Goal: Task Accomplishment & Management: Complete application form

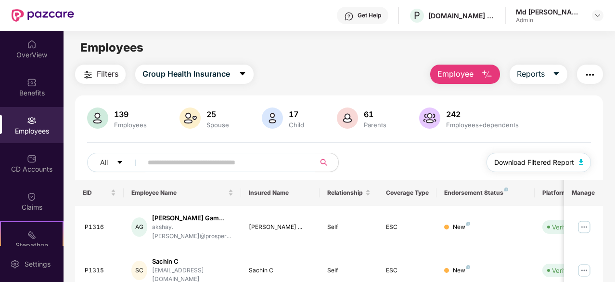
click at [580, 159] on img "button" at bounding box center [581, 162] width 5 height 6
click at [38, 121] on div "Employees" at bounding box center [32, 125] width 64 height 36
click at [484, 67] on button "Employee" at bounding box center [465, 73] width 70 height 19
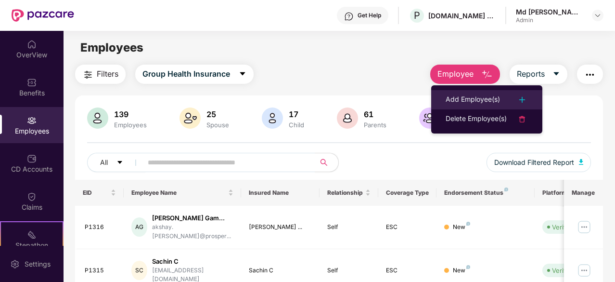
click at [494, 94] on div "Add Employee(s)" at bounding box center [473, 100] width 54 height 12
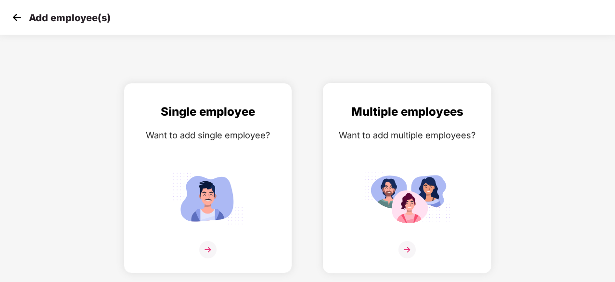
click at [404, 244] on img at bounding box center [406, 249] width 17 height 17
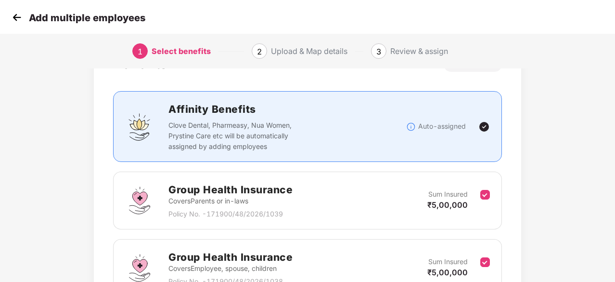
scroll to position [141, 0]
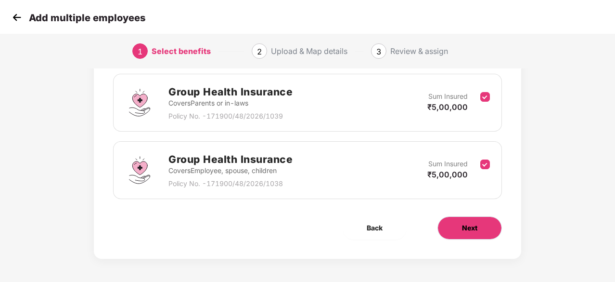
click at [478, 226] on button "Next" at bounding box center [469, 227] width 64 height 23
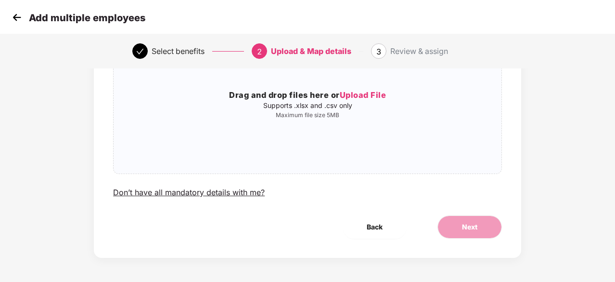
scroll to position [0, 0]
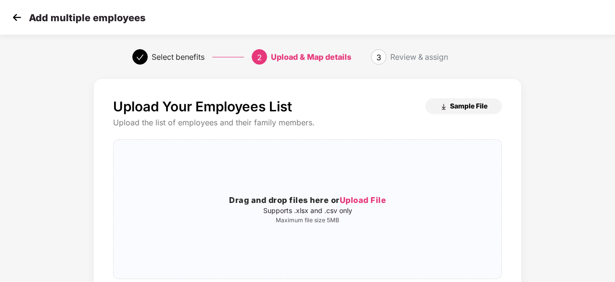
click at [452, 111] on button "Sample File" at bounding box center [463, 105] width 77 height 15
click at [19, 19] on img at bounding box center [17, 17] width 14 height 14
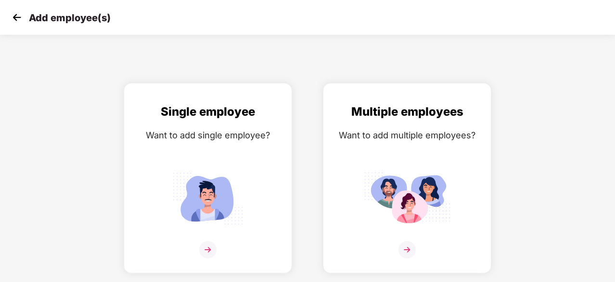
click at [19, 19] on img at bounding box center [17, 17] width 14 height 14
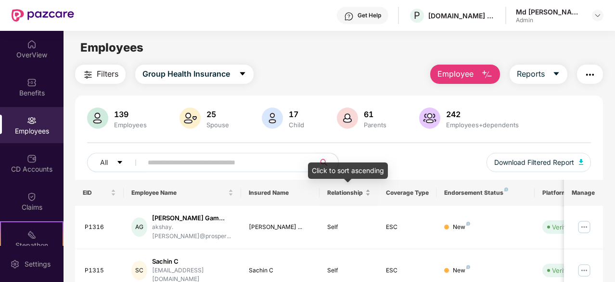
click at [346, 189] on span "Relationship" at bounding box center [345, 193] width 36 height 8
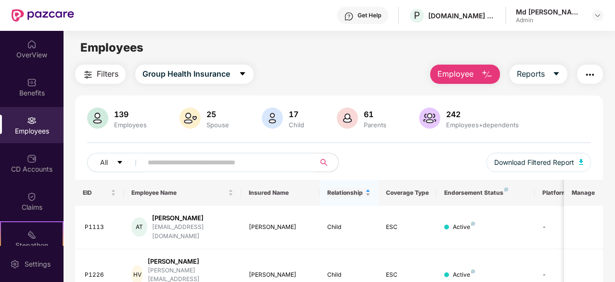
click at [358, 192] on span "Relationship" at bounding box center [345, 193] width 36 height 8
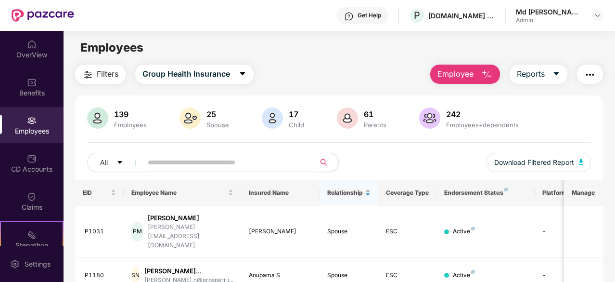
click at [358, 195] on span "Relationship" at bounding box center [345, 193] width 36 height 8
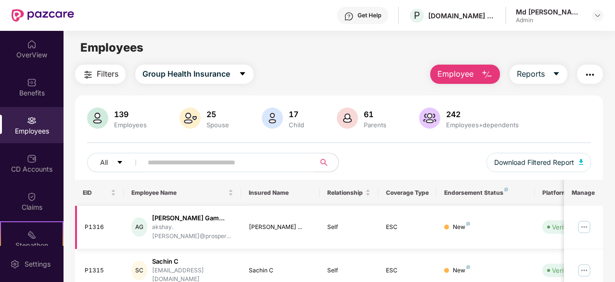
scroll to position [316, 0]
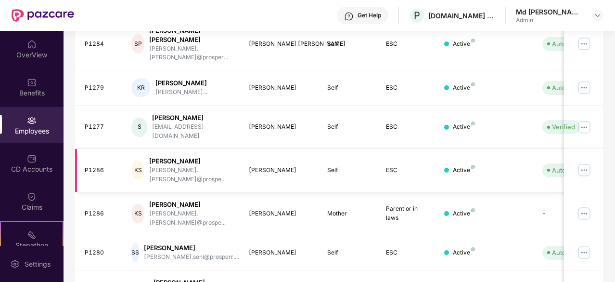
scroll to position [0, 0]
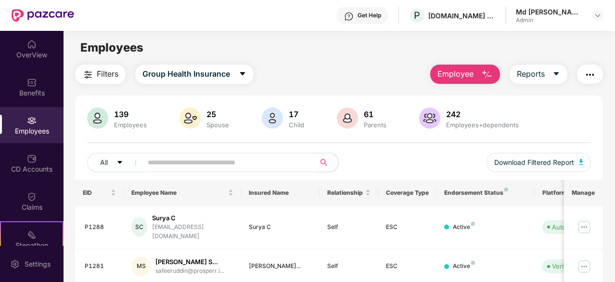
click at [473, 74] on span "Employee" at bounding box center [455, 74] width 36 height 12
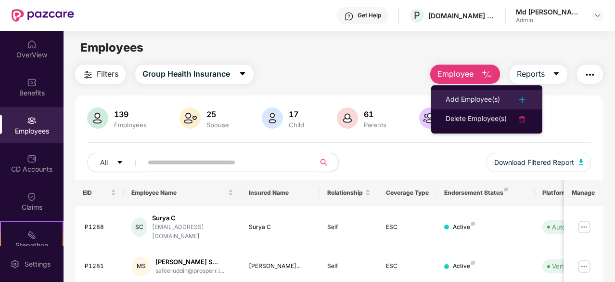
click at [462, 102] on div "Add Employee(s)" at bounding box center [473, 100] width 54 height 12
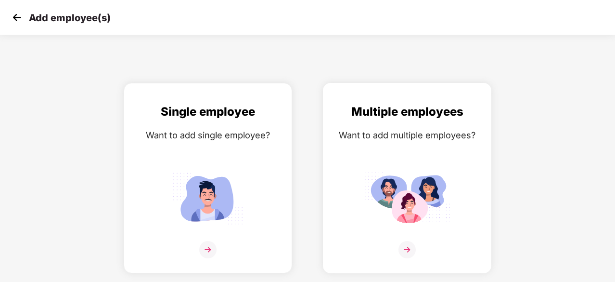
click at [392, 166] on div "Multiple employees Want to add multiple employees?" at bounding box center [407, 185] width 148 height 167
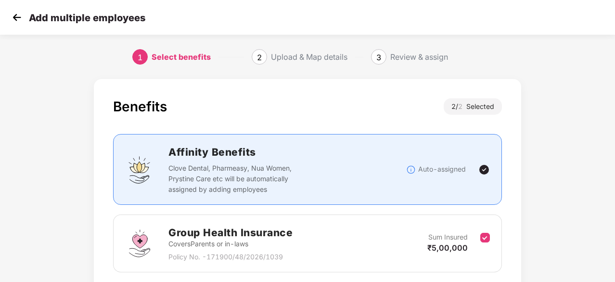
scroll to position [141, 0]
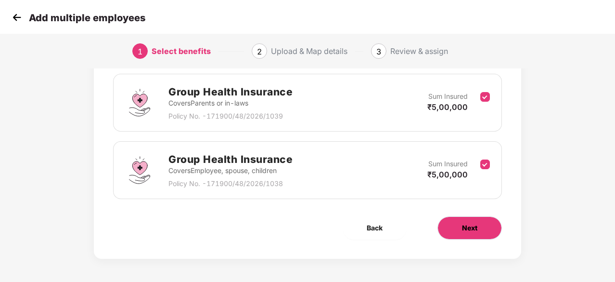
click at [462, 226] on span "Next" at bounding box center [469, 227] width 15 height 11
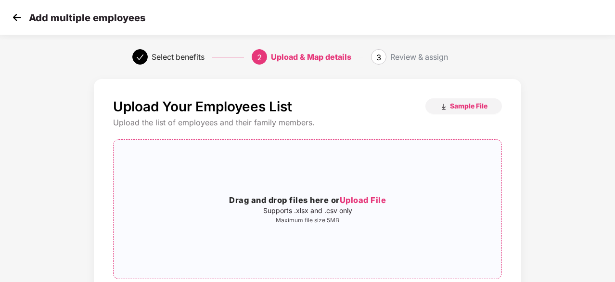
click at [361, 202] on span "Upload File" at bounding box center [363, 200] width 47 height 10
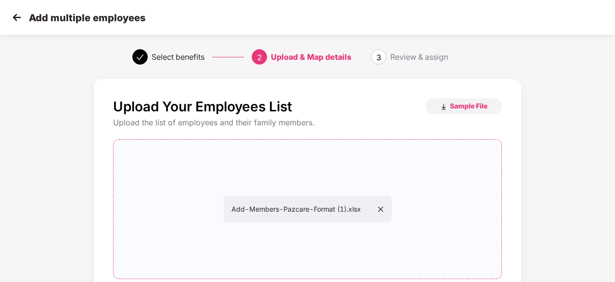
scroll to position [105, 0]
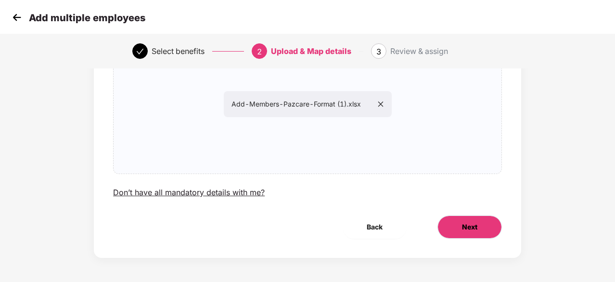
click at [487, 228] on button "Next" at bounding box center [469, 226] width 64 height 23
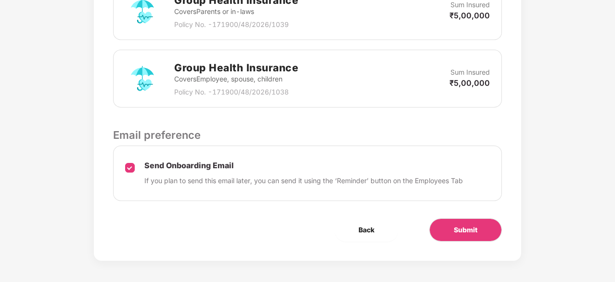
scroll to position [331, 0]
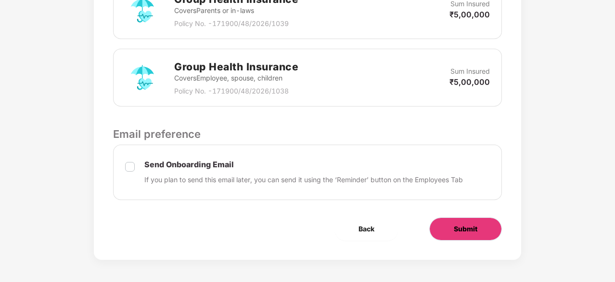
click at [462, 233] on button "Submit" at bounding box center [465, 228] width 73 height 23
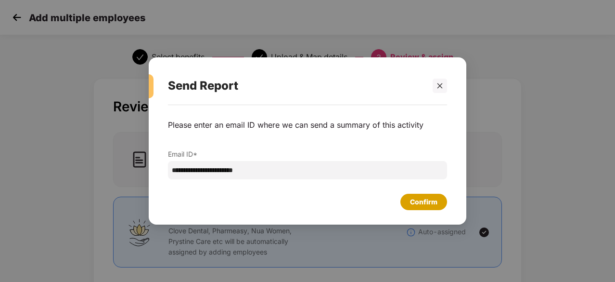
click at [419, 198] on div "Confirm" at bounding box center [423, 201] width 27 height 11
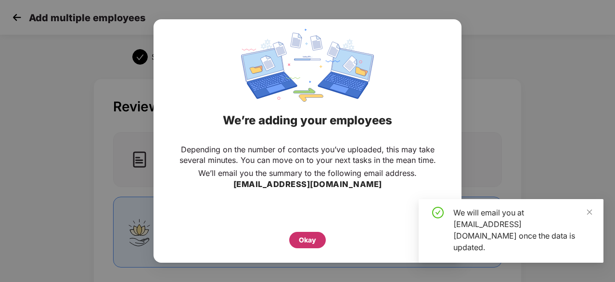
click at [306, 235] on div "Okay" at bounding box center [307, 239] width 17 height 11
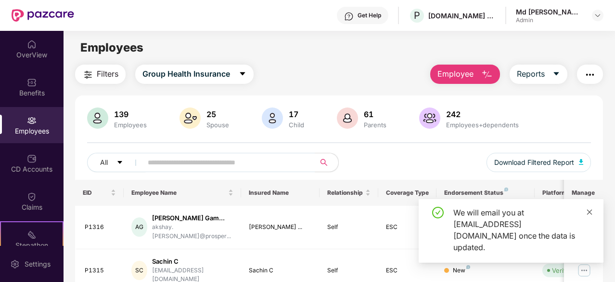
click at [589, 215] on icon "close" at bounding box center [589, 211] width 7 height 7
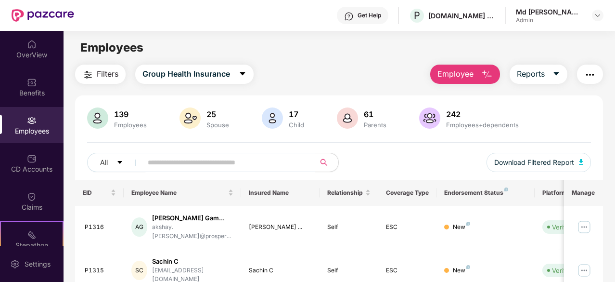
click at [474, 71] on span "Employee" at bounding box center [455, 74] width 36 height 12
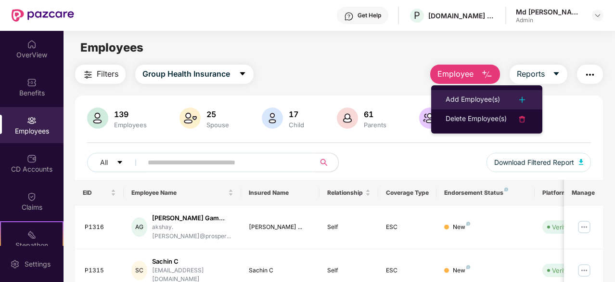
click at [476, 95] on div "Add Employee(s)" at bounding box center [473, 100] width 54 height 12
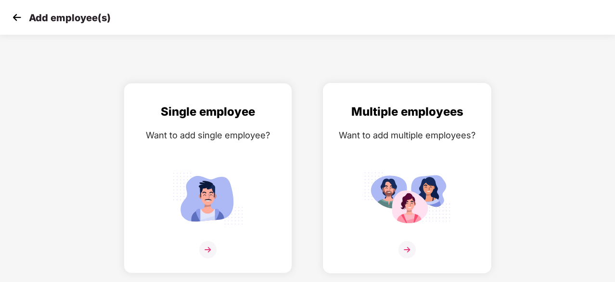
click at [406, 165] on div "Multiple employees Want to add multiple employees?" at bounding box center [407, 185] width 148 height 167
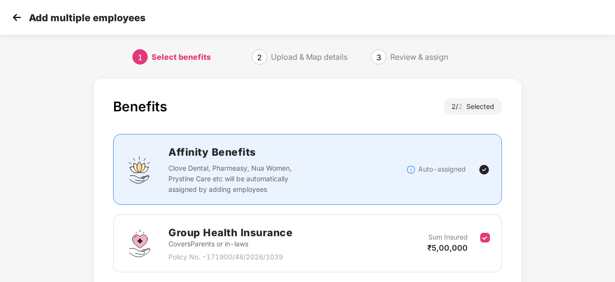
scroll to position [141, 0]
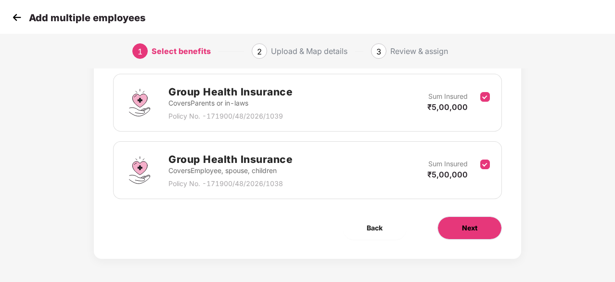
click at [454, 222] on button "Next" at bounding box center [469, 227] width 64 height 23
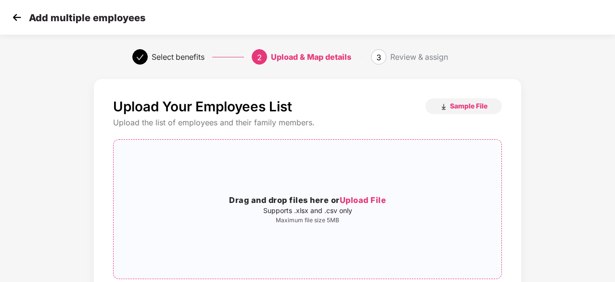
click at [360, 203] on span "Upload File" at bounding box center [363, 200] width 47 height 10
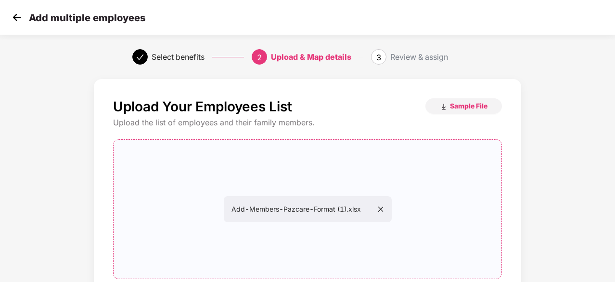
scroll to position [105, 0]
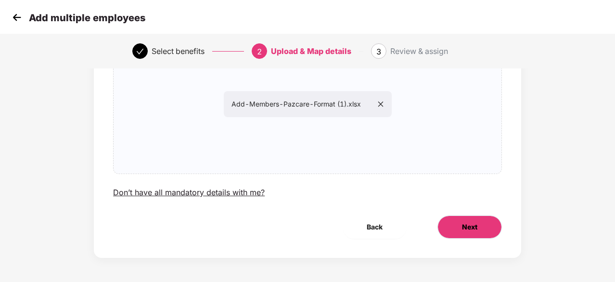
click at [487, 235] on button "Next" at bounding box center [469, 226] width 64 height 23
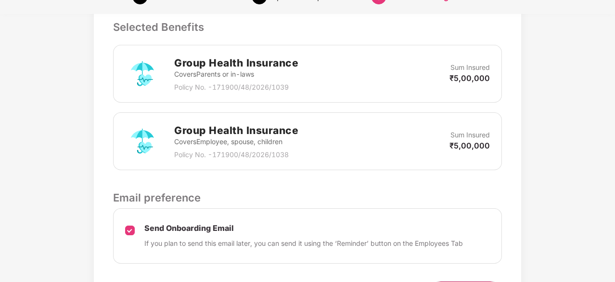
scroll to position [331, 0]
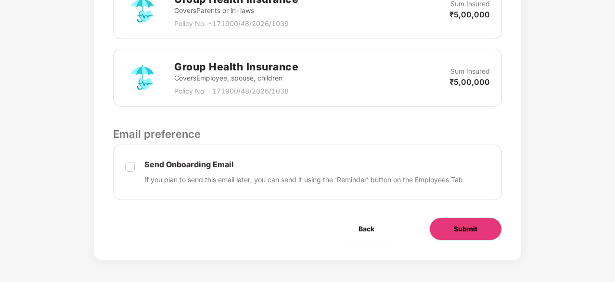
click at [463, 227] on span "Submit" at bounding box center [466, 228] width 24 height 11
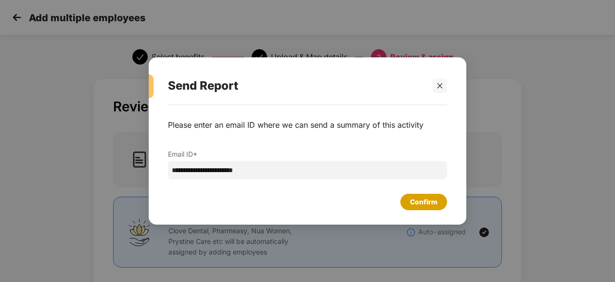
click at [413, 200] on div "Confirm" at bounding box center [423, 201] width 27 height 11
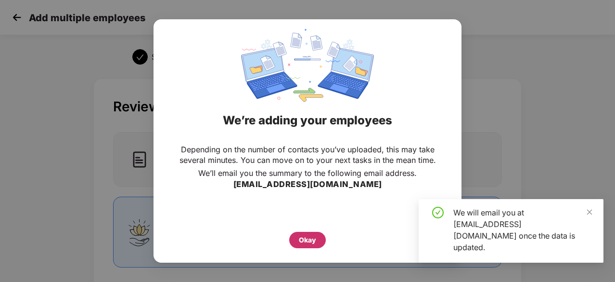
click at [305, 244] on div "Okay" at bounding box center [307, 239] width 17 height 11
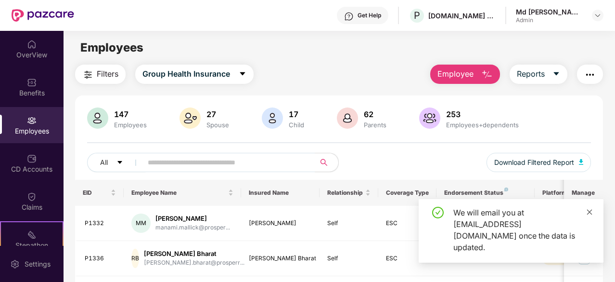
click at [590, 215] on icon "close" at bounding box center [589, 211] width 7 height 7
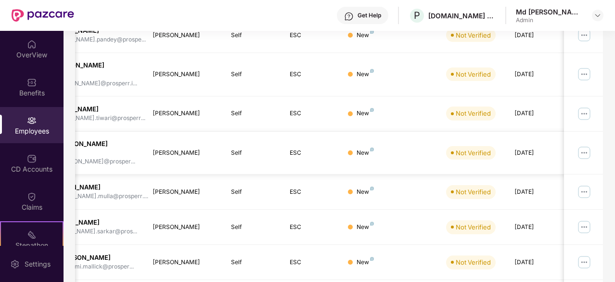
scroll to position [307, 0]
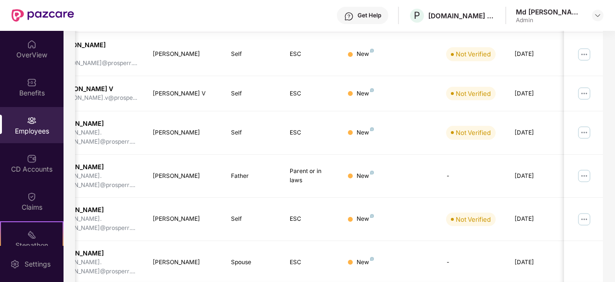
scroll to position [324, 0]
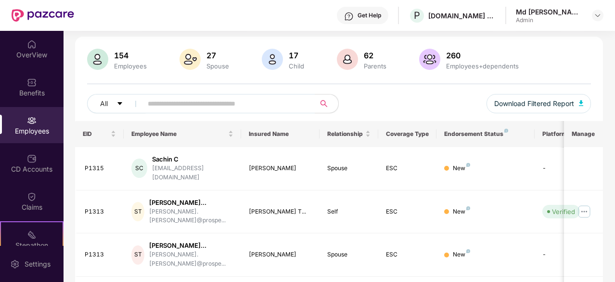
scroll to position [307, 0]
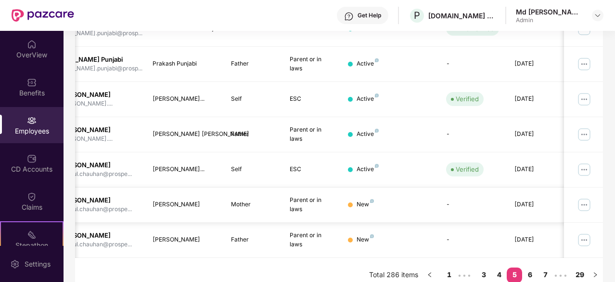
scroll to position [0, 0]
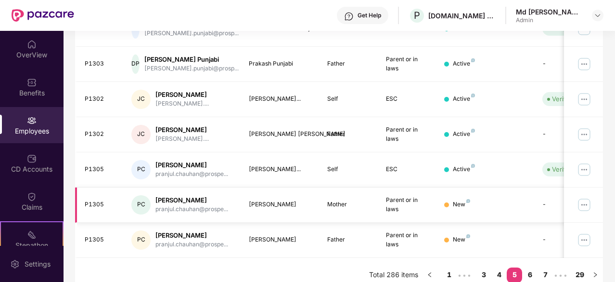
click at [583, 197] on img at bounding box center [583, 204] width 15 height 15
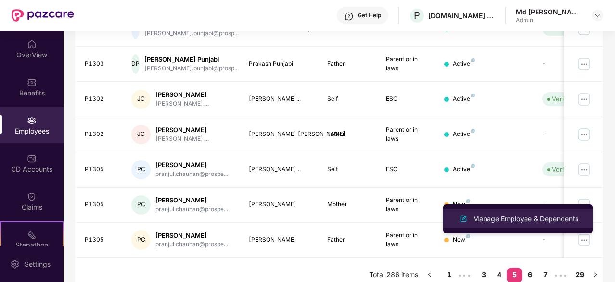
click at [531, 220] on div "Manage Employee & Dependents" at bounding box center [525, 218] width 109 height 11
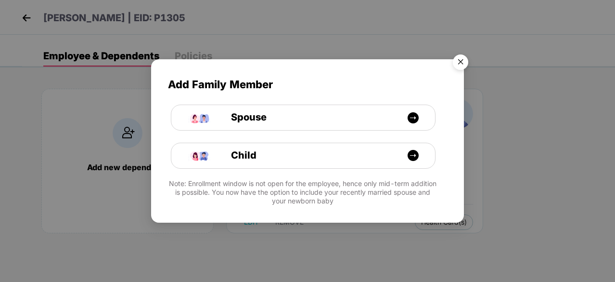
click at [466, 65] on img "Close" at bounding box center [460, 63] width 27 height 27
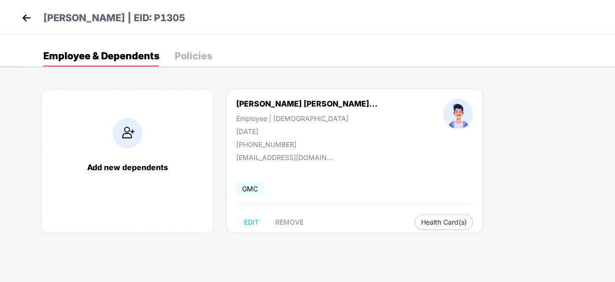
click at [26, 19] on img at bounding box center [26, 18] width 14 height 14
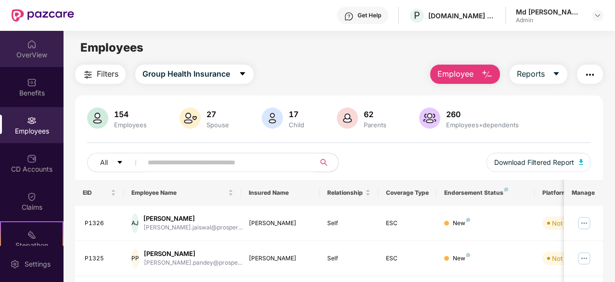
click at [19, 55] on div "OverView" at bounding box center [32, 55] width 64 height 10
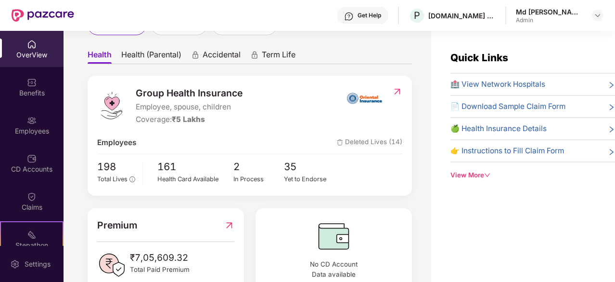
scroll to position [110, 0]
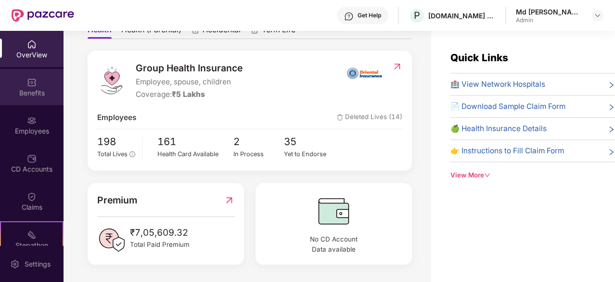
click at [26, 90] on div "Benefits" at bounding box center [32, 93] width 64 height 10
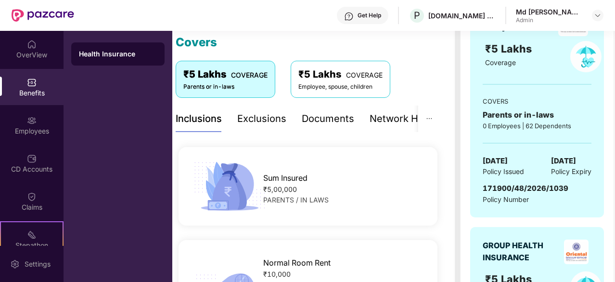
scroll to position [139, 0]
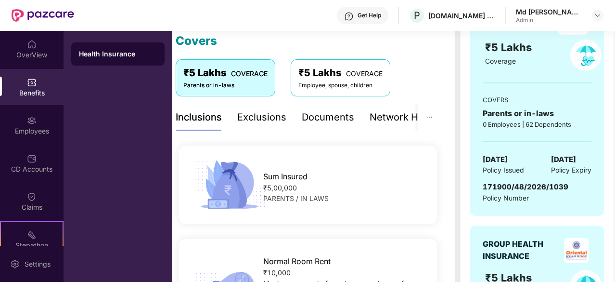
click at [258, 118] on div "Exclusions" at bounding box center [261, 117] width 49 height 15
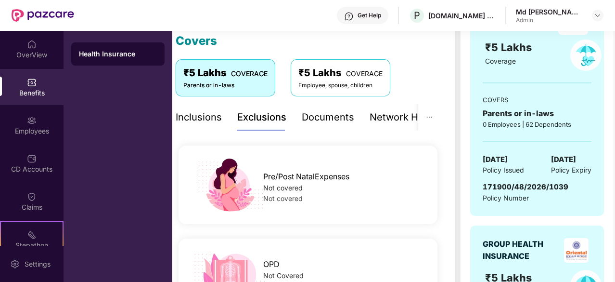
click at [311, 104] on div "Documents" at bounding box center [328, 117] width 52 height 26
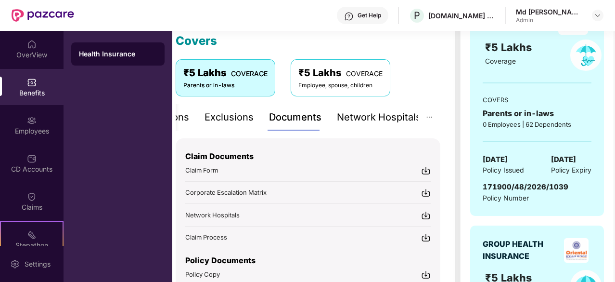
click at [382, 112] on div "Network Hospitals" at bounding box center [379, 117] width 84 height 15
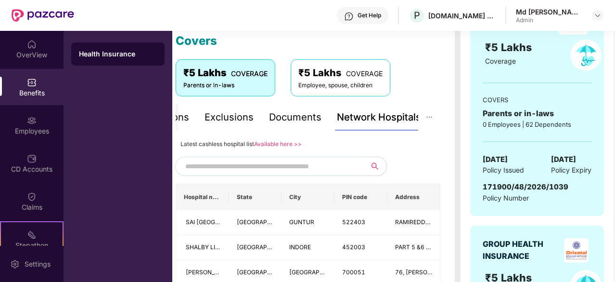
click at [290, 123] on div "Documents" at bounding box center [295, 117] width 52 height 15
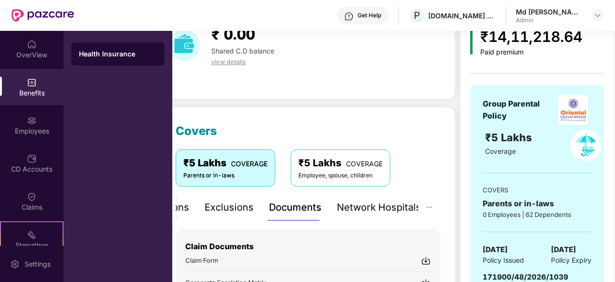
scroll to position [48, 0]
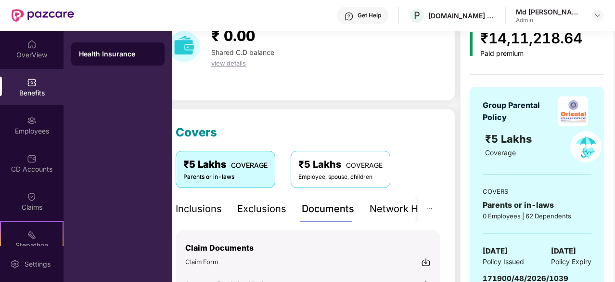
click at [189, 210] on div "Inclusions" at bounding box center [199, 208] width 46 height 15
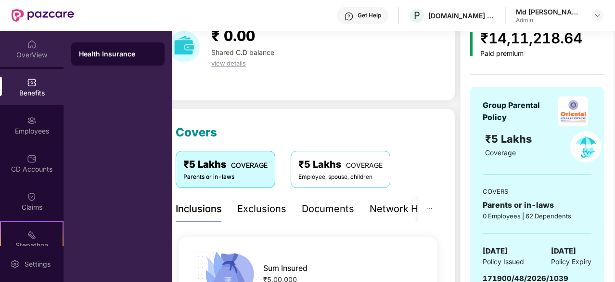
click at [30, 51] on div "OverView" at bounding box center [32, 55] width 64 height 10
